Goal: Task Accomplishment & Management: Manage account settings

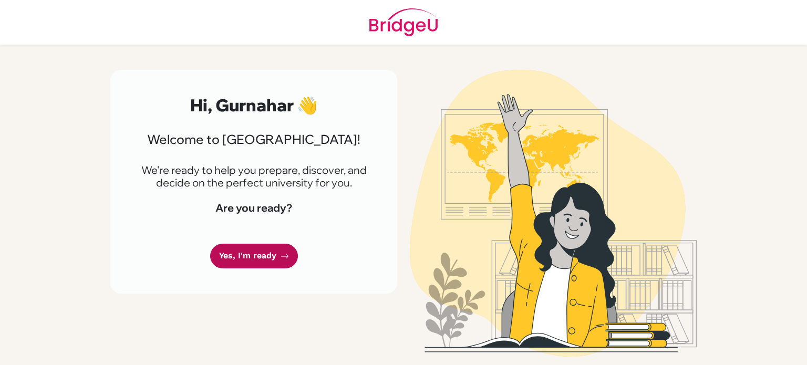
click at [249, 263] on link "Yes, I'm ready" at bounding box center [254, 256] width 88 height 25
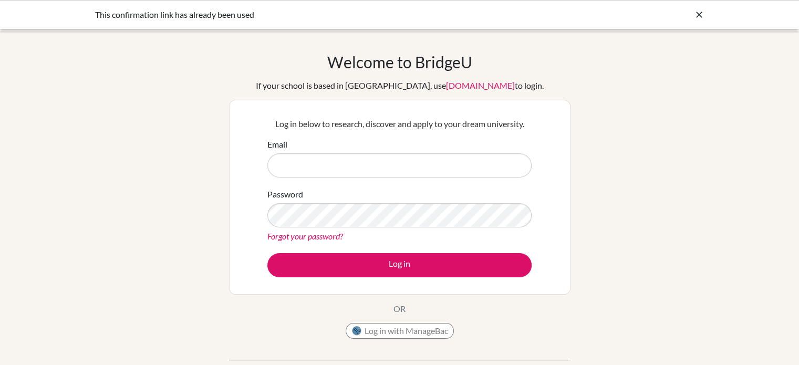
click at [304, 164] on input "Email" at bounding box center [400, 165] width 264 height 24
type input "[EMAIL_ADDRESS][DOMAIN_NAME]"
click at [309, 238] on link "Forgot your password?" at bounding box center [306, 236] width 76 height 10
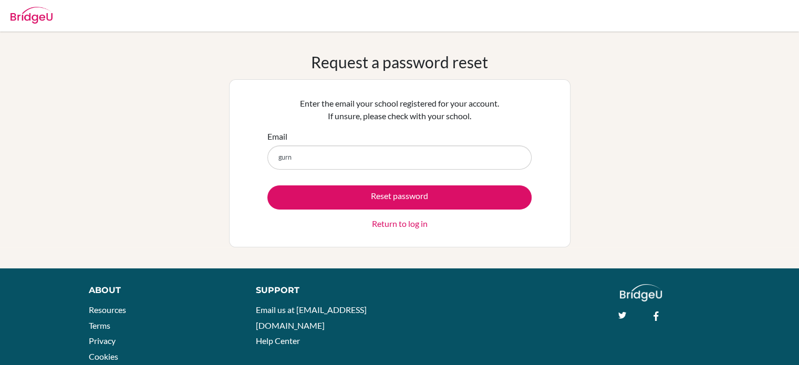
type input "[EMAIL_ADDRESS][DOMAIN_NAME]"
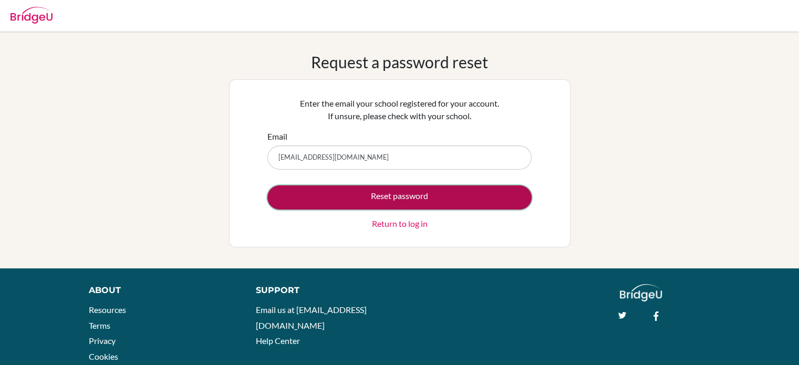
click at [347, 193] on button "Reset password" at bounding box center [400, 198] width 264 height 24
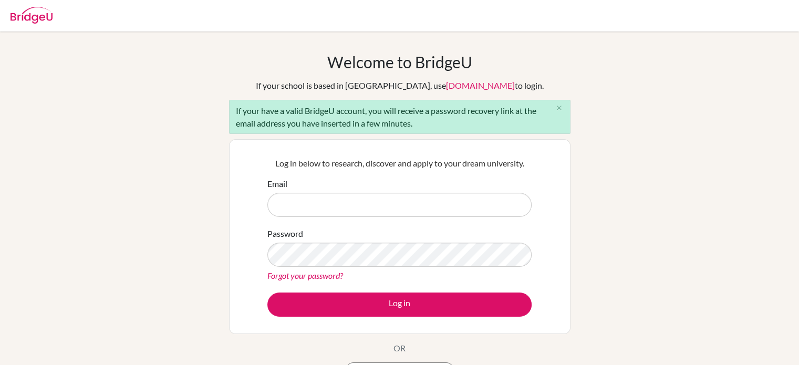
click at [362, 201] on input "Email" at bounding box center [400, 205] width 264 height 24
type input "gurnahar.singh@inventureacademy.com"
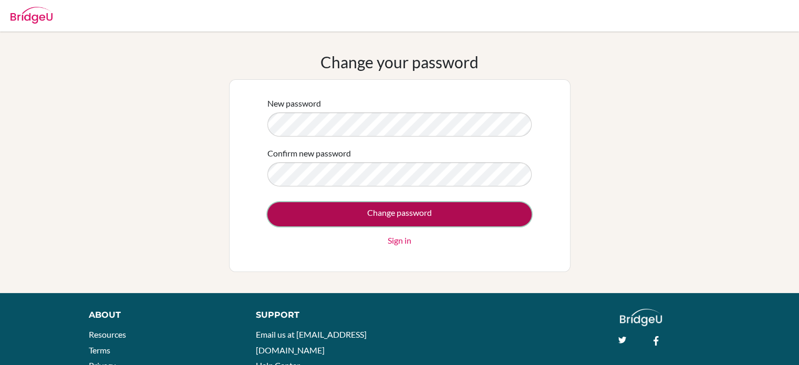
click at [339, 212] on input "Change password" at bounding box center [400, 214] width 264 height 24
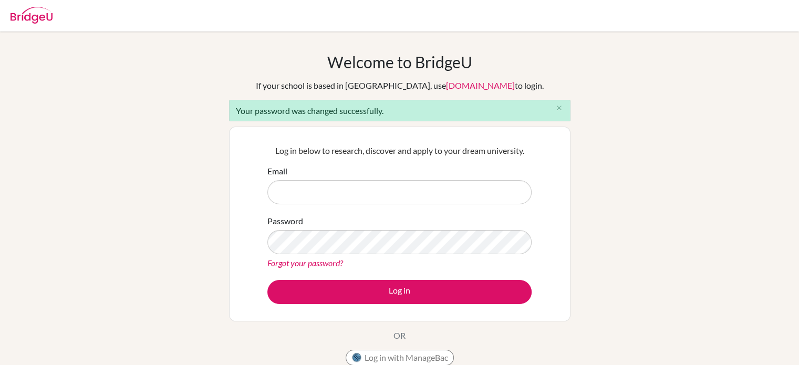
click at [332, 176] on div "Email" at bounding box center [400, 184] width 264 height 39
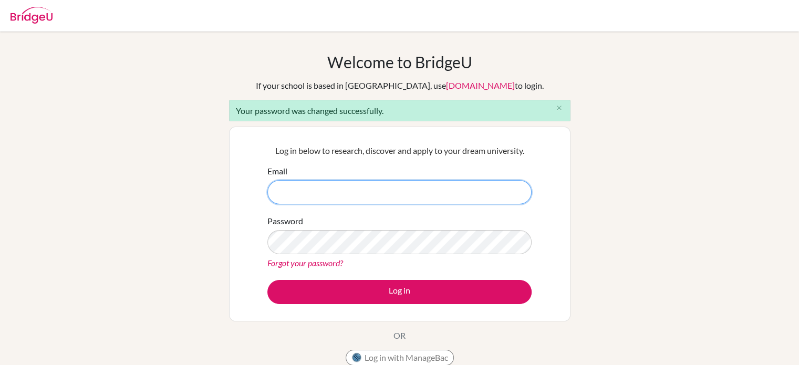
click at [340, 192] on input "Email" at bounding box center [400, 192] width 264 height 24
type input "[EMAIL_ADDRESS][DOMAIN_NAME]"
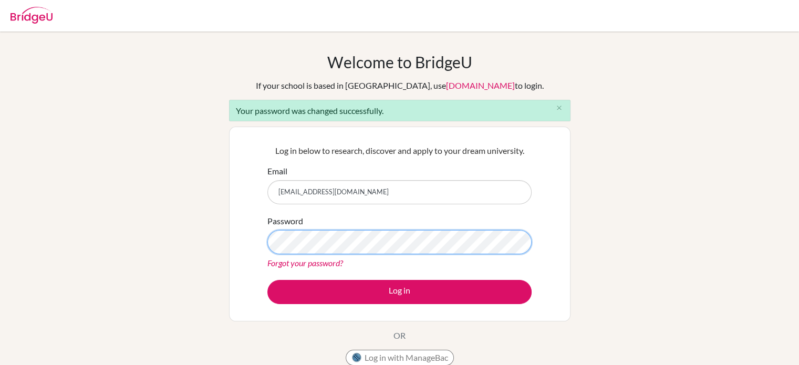
click at [268, 280] on button "Log in" at bounding box center [400, 292] width 264 height 24
